Goal: Navigation & Orientation: Go to known website

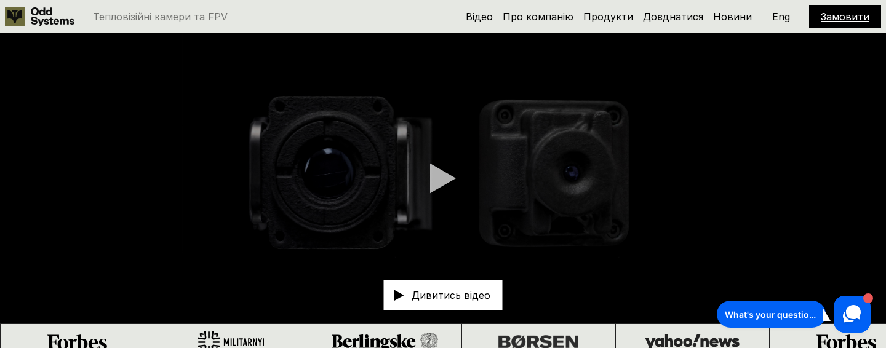
click at [779, 15] on p "Eng" at bounding box center [781, 17] width 18 height 10
click at [783, 18] on p "Eng" at bounding box center [781, 17] width 18 height 10
click at [783, 18] on p "Укр" at bounding box center [780, 17] width 17 height 10
click at [783, 18] on p "Eng" at bounding box center [781, 17] width 18 height 10
click at [781, 14] on p "Укр" at bounding box center [780, 17] width 17 height 10
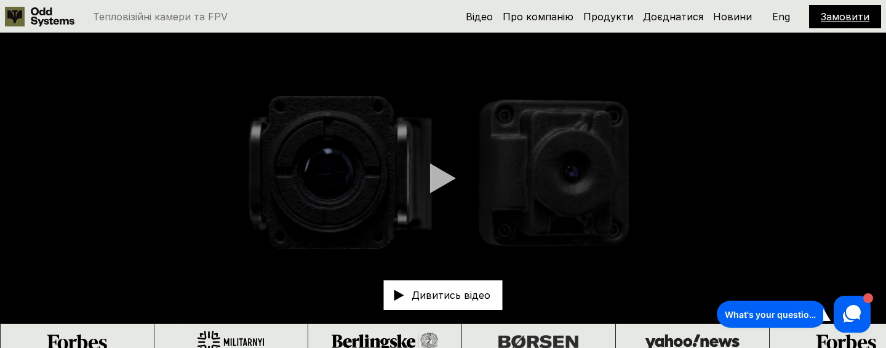
click at [778, 18] on p "Eng" at bounding box center [781, 17] width 18 height 10
